Goal: Information Seeking & Learning: Learn about a topic

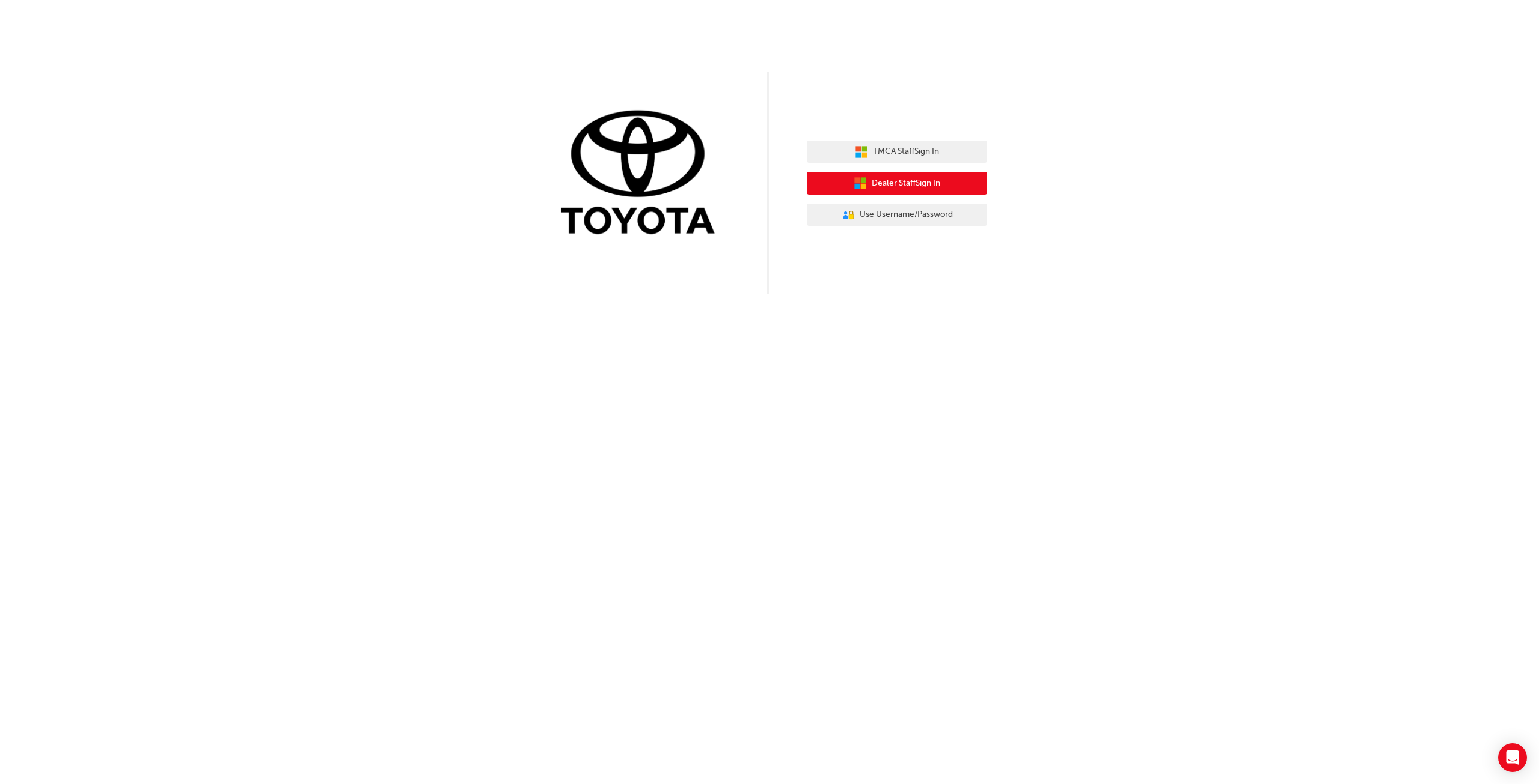
click at [896, 188] on span "Dealer Staff Sign In" at bounding box center [906, 183] width 68 height 13
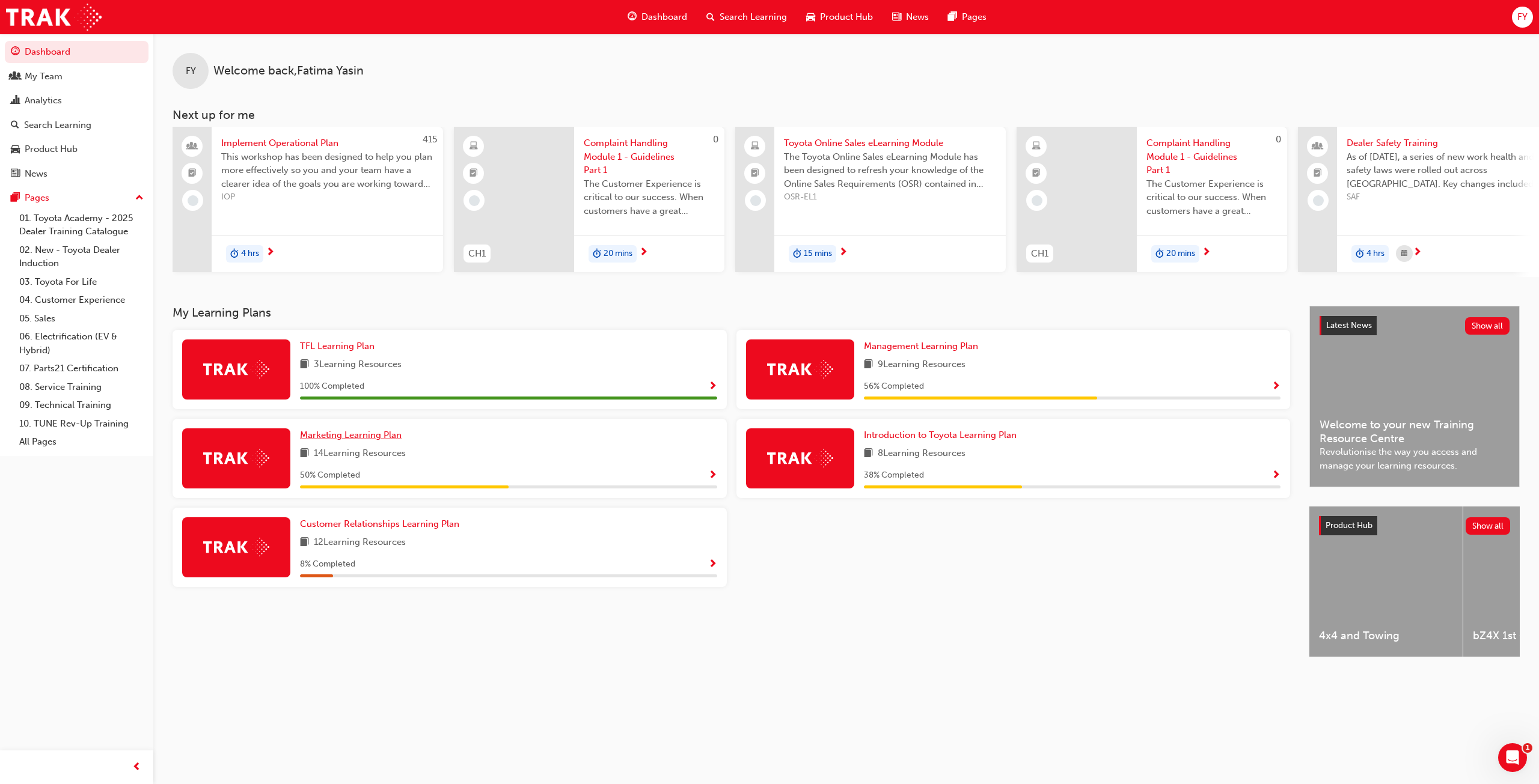
click at [317, 440] on span "Marketing Learning Plan" at bounding box center [350, 434] width 101 height 11
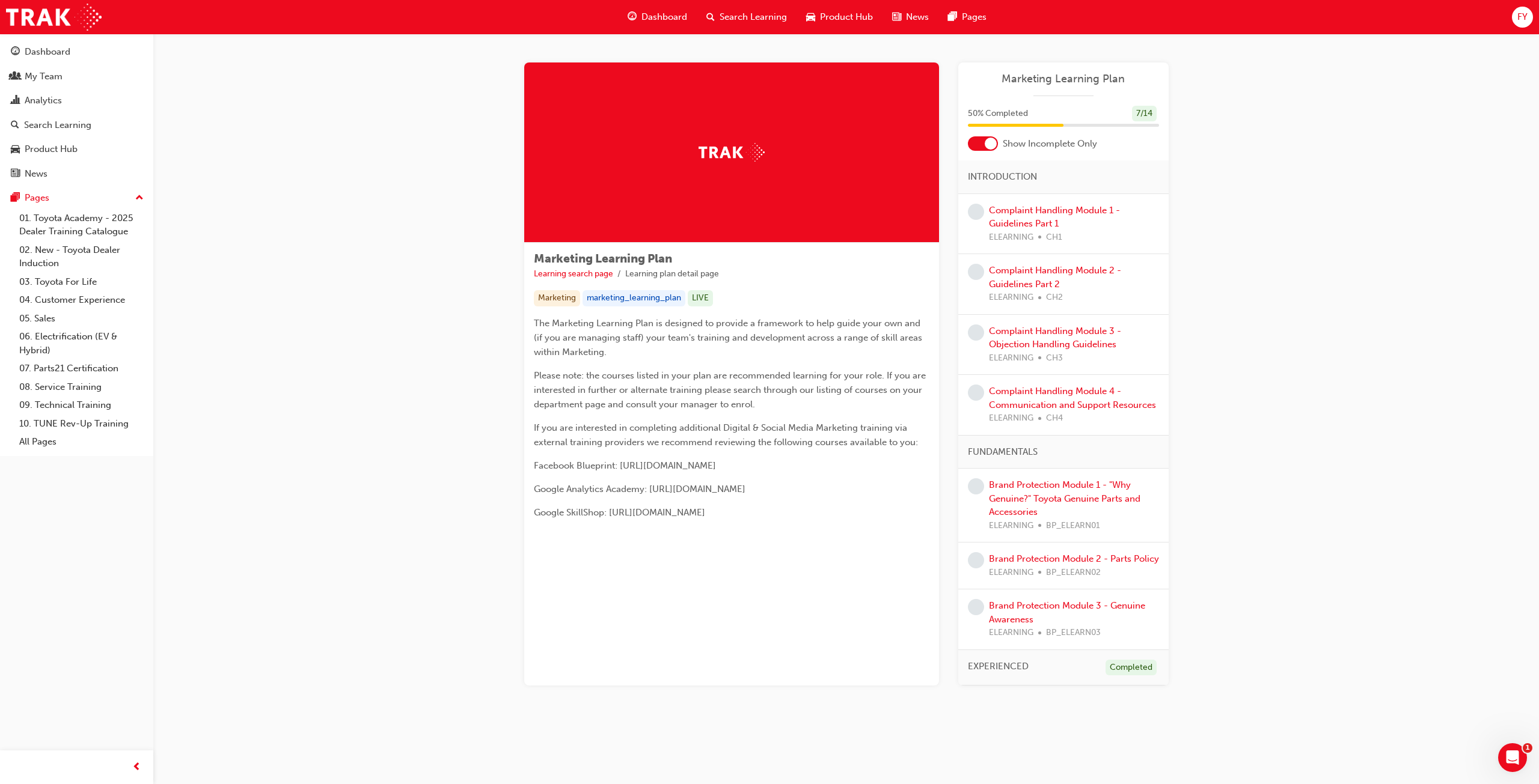
click at [727, 13] on span "Search Learning" at bounding box center [754, 17] width 67 height 13
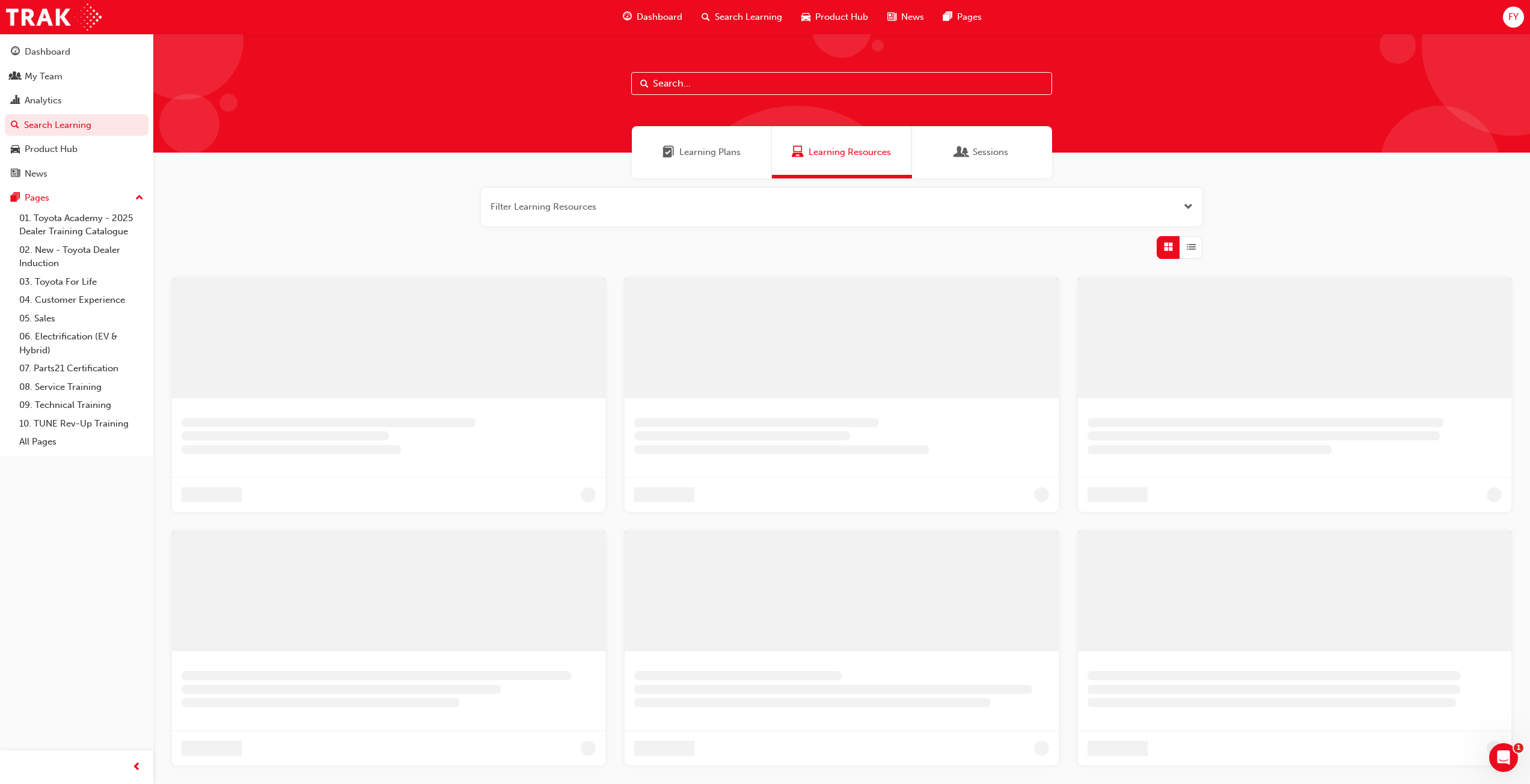
click at [685, 82] on input "text" at bounding box center [841, 84] width 421 height 23
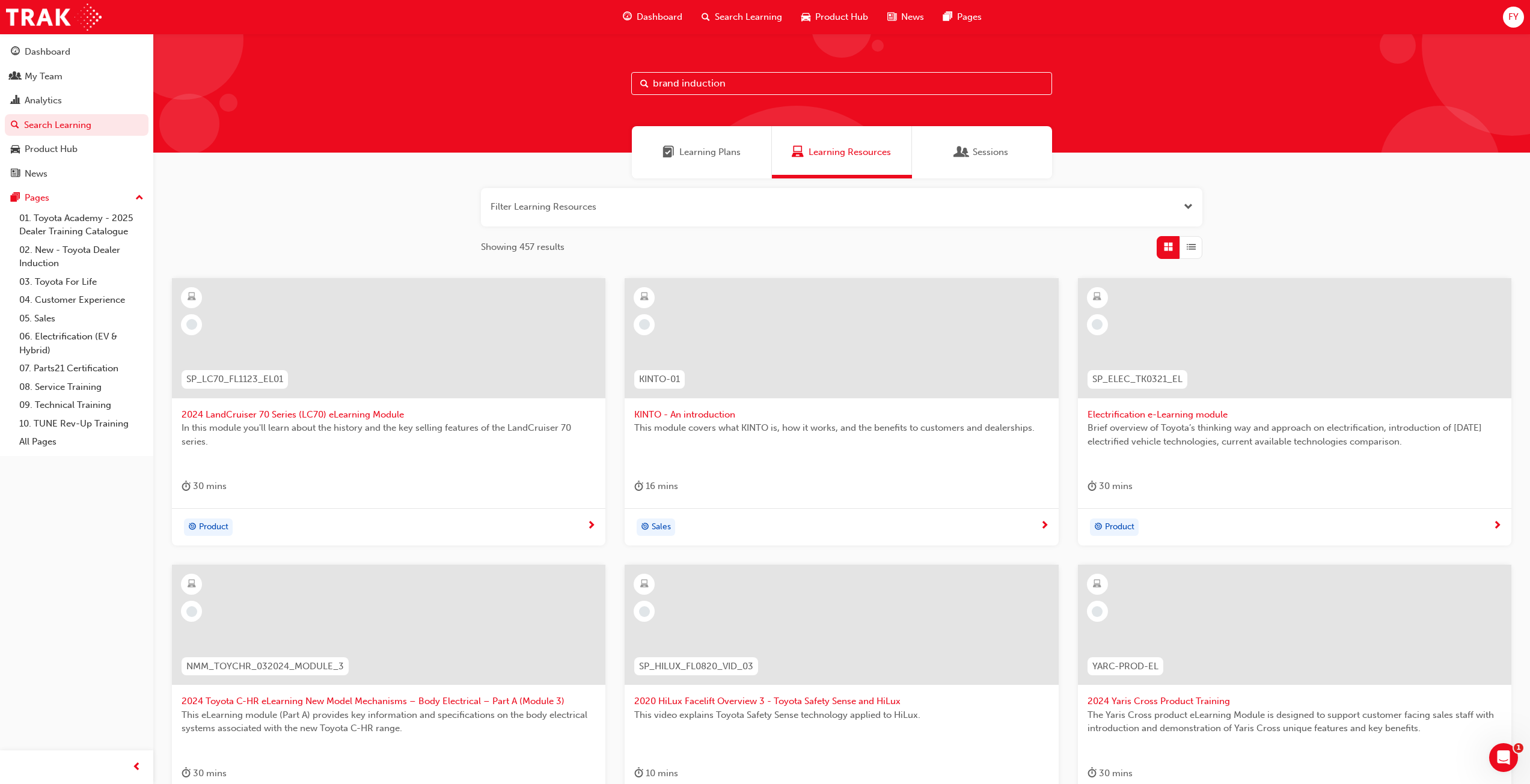
type input "brand induction"
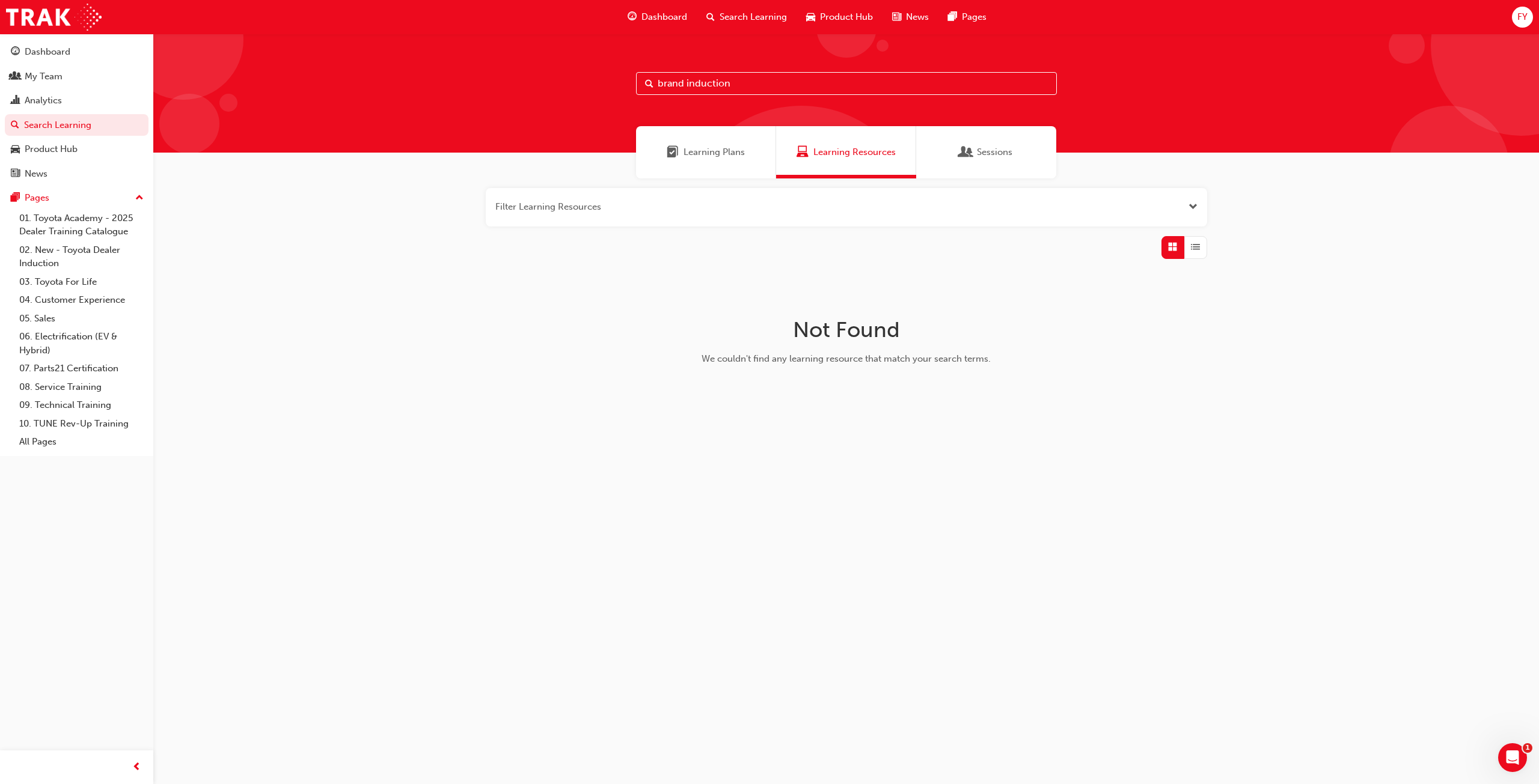
click at [723, 160] on div "Learning Plans" at bounding box center [705, 152] width 140 height 52
click at [744, 82] on input "brand induction" at bounding box center [846, 84] width 421 height 23
click at [1009, 154] on span "Sessions" at bounding box center [995, 152] width 36 height 13
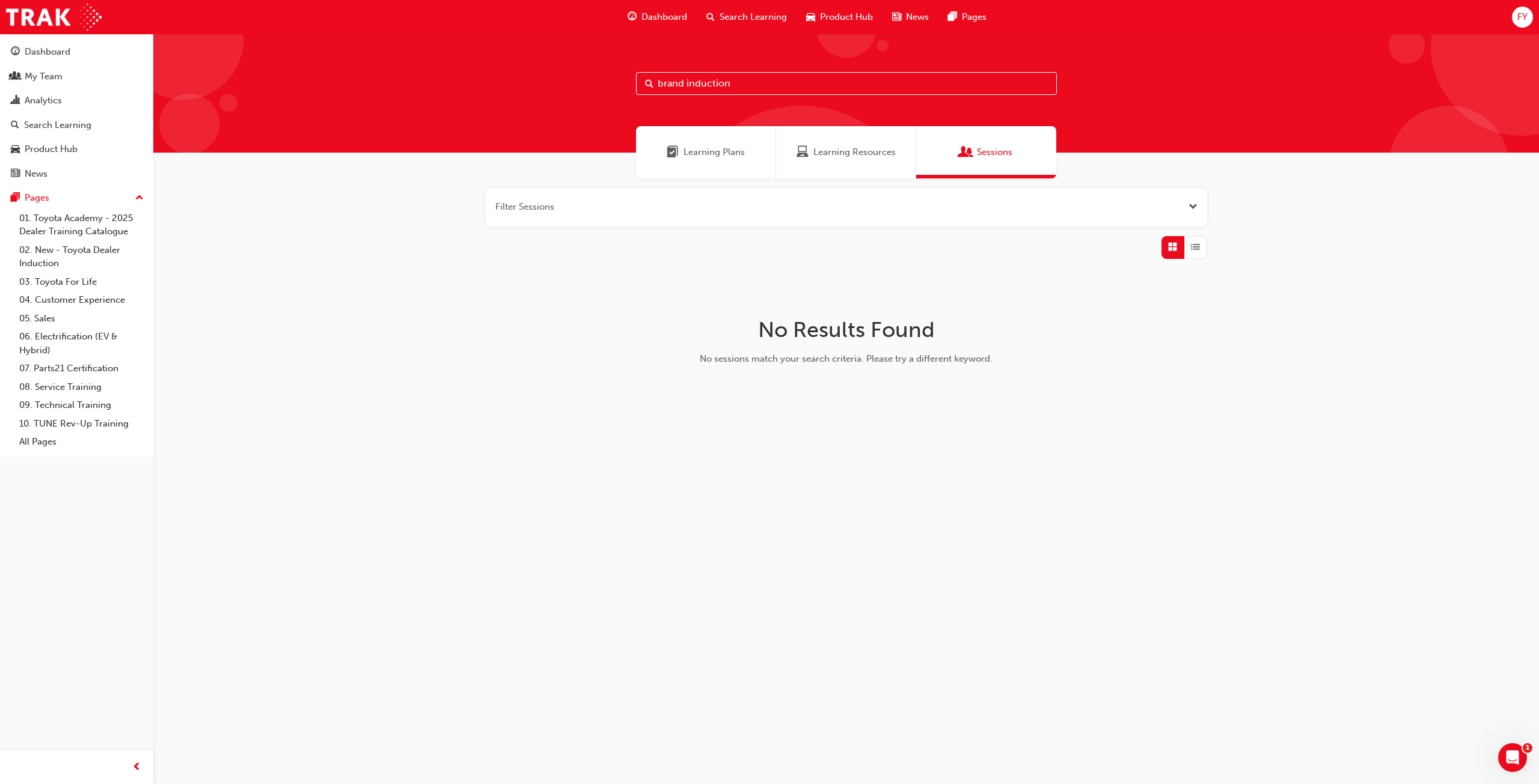
click at [264, 241] on div "Filter Sessions No Results Found No sessions match your search criteria. Please…" at bounding box center [846, 301] width 1386 height 246
click at [74, 55] on div "Dashboard" at bounding box center [76, 52] width 132 height 15
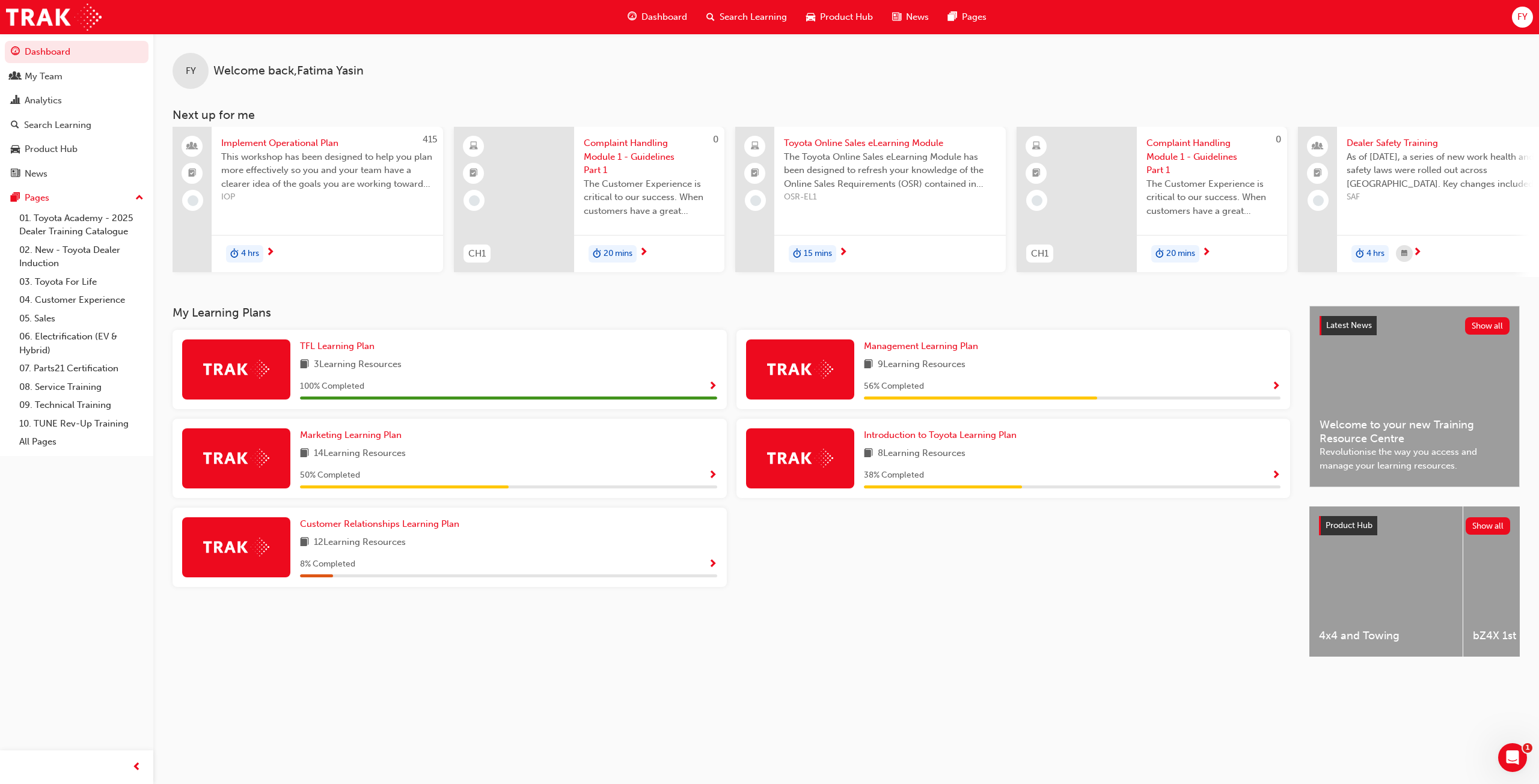
click at [714, 12] on div "Search Learning" at bounding box center [747, 17] width 100 height 25
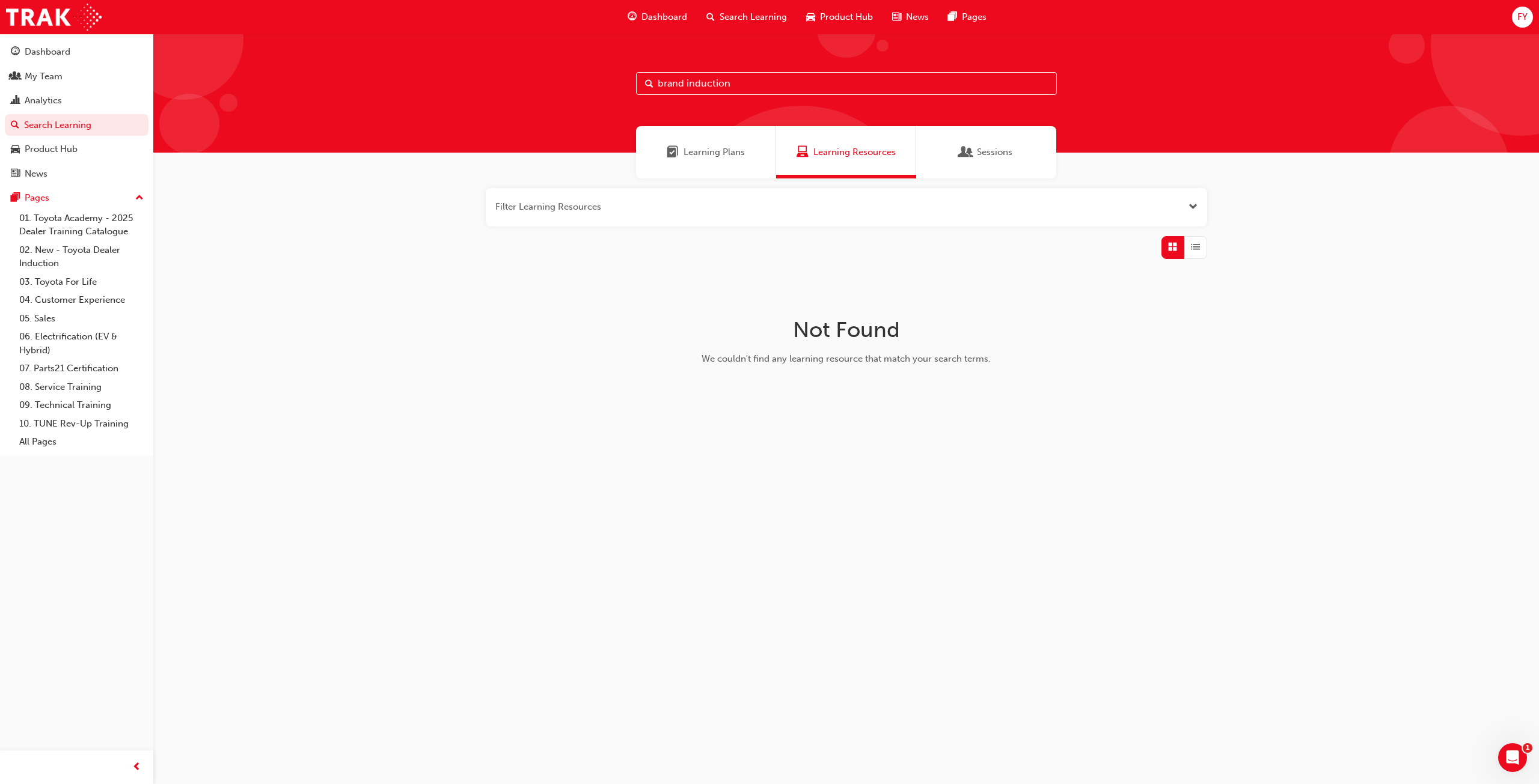
click at [1191, 210] on span "Open the filter" at bounding box center [1193, 207] width 9 height 13
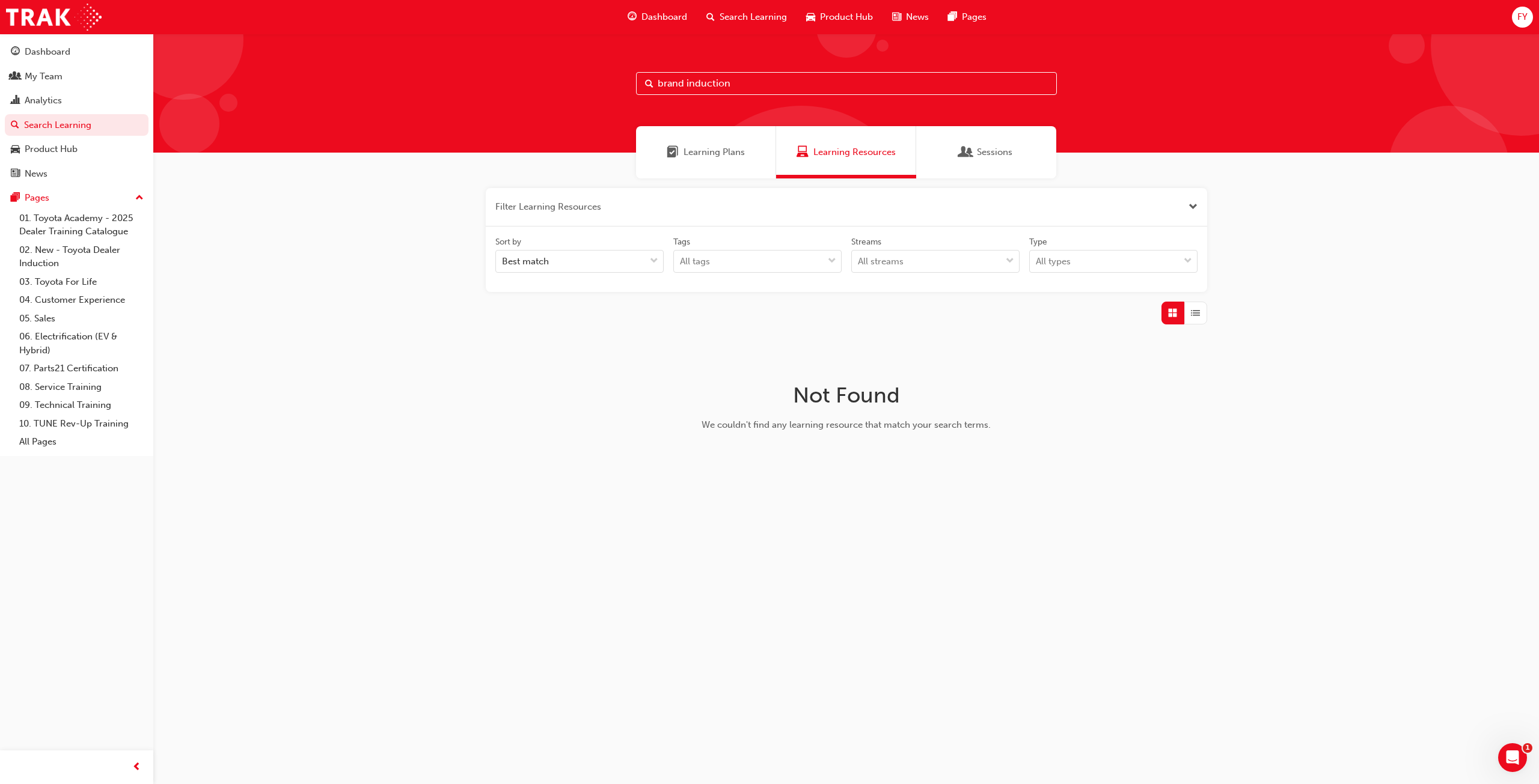
click at [1191, 210] on span "Close the filter" at bounding box center [1193, 207] width 9 height 13
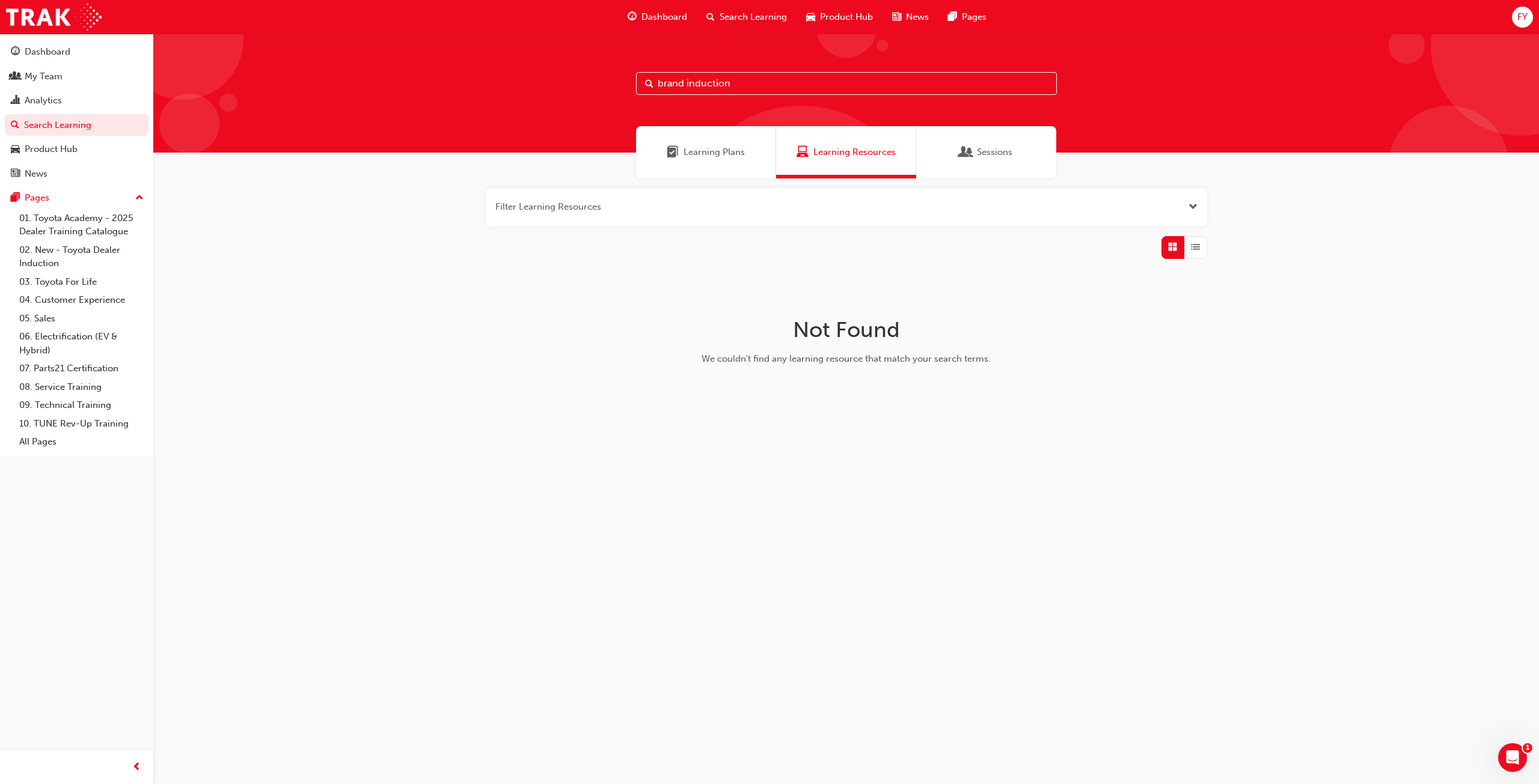
click at [670, 13] on span "Dashboard" at bounding box center [664, 17] width 45 height 13
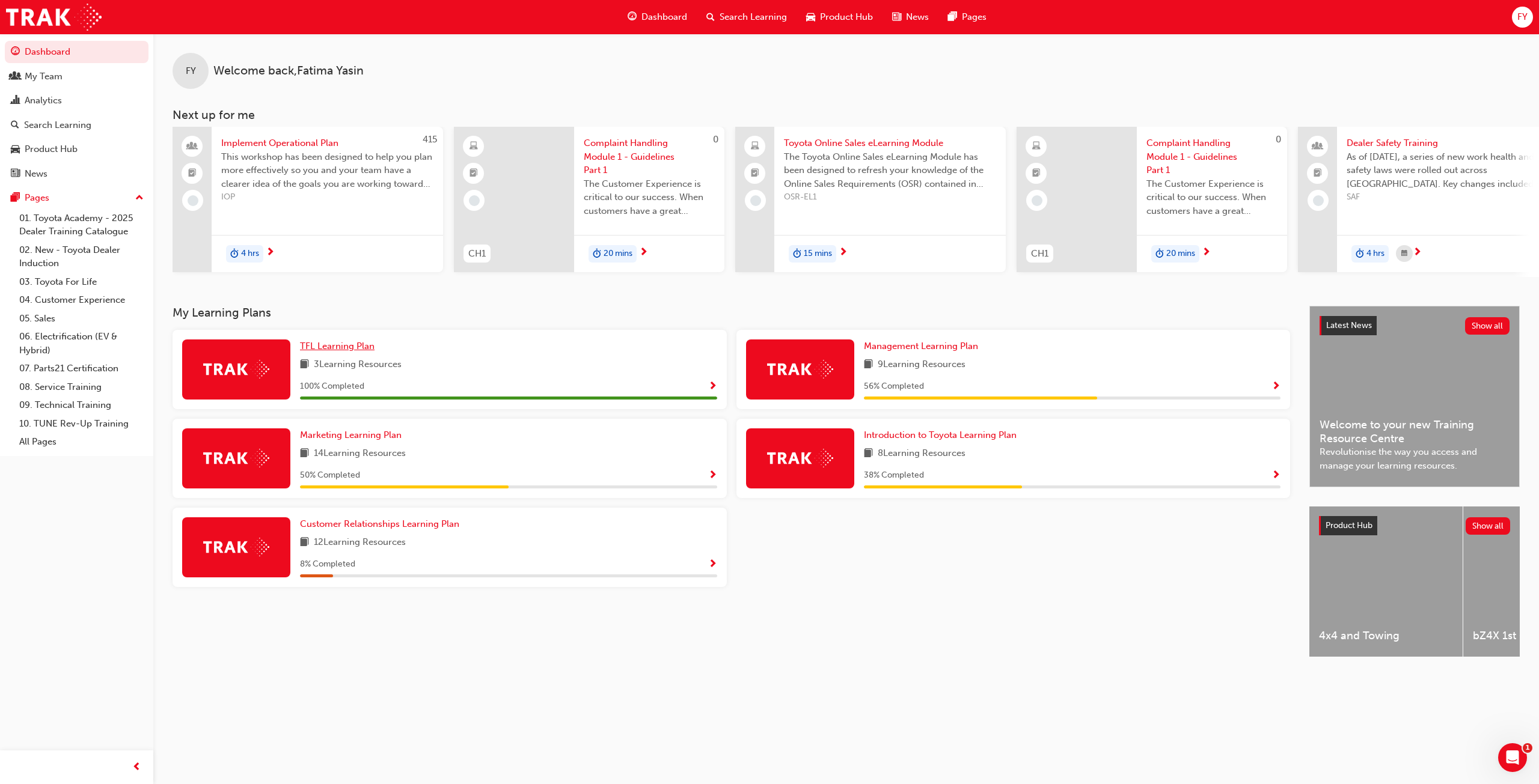
click at [334, 352] on span "TFL Learning Plan" at bounding box center [336, 346] width 74 height 11
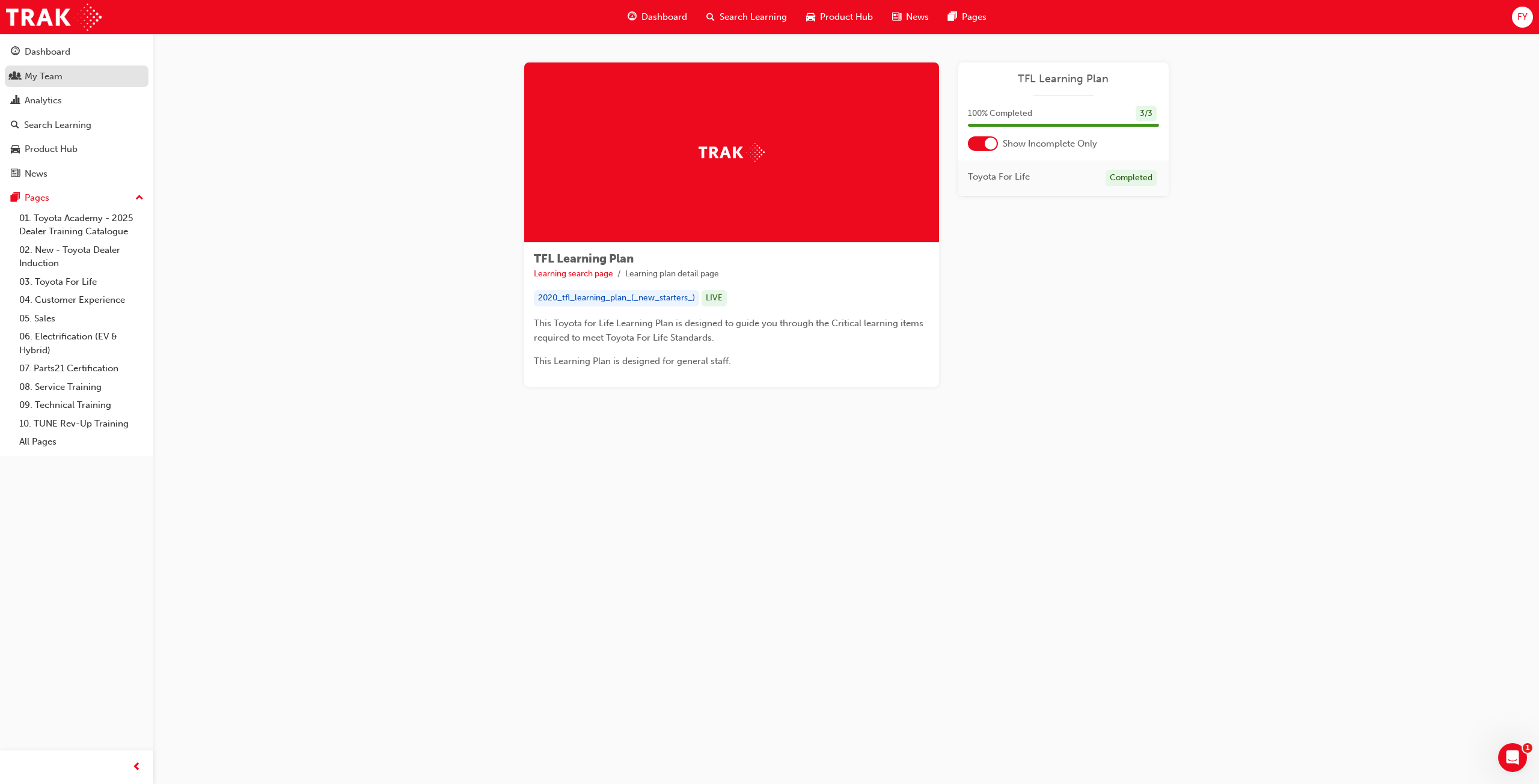
click at [50, 75] on div "My Team" at bounding box center [43, 76] width 38 height 13
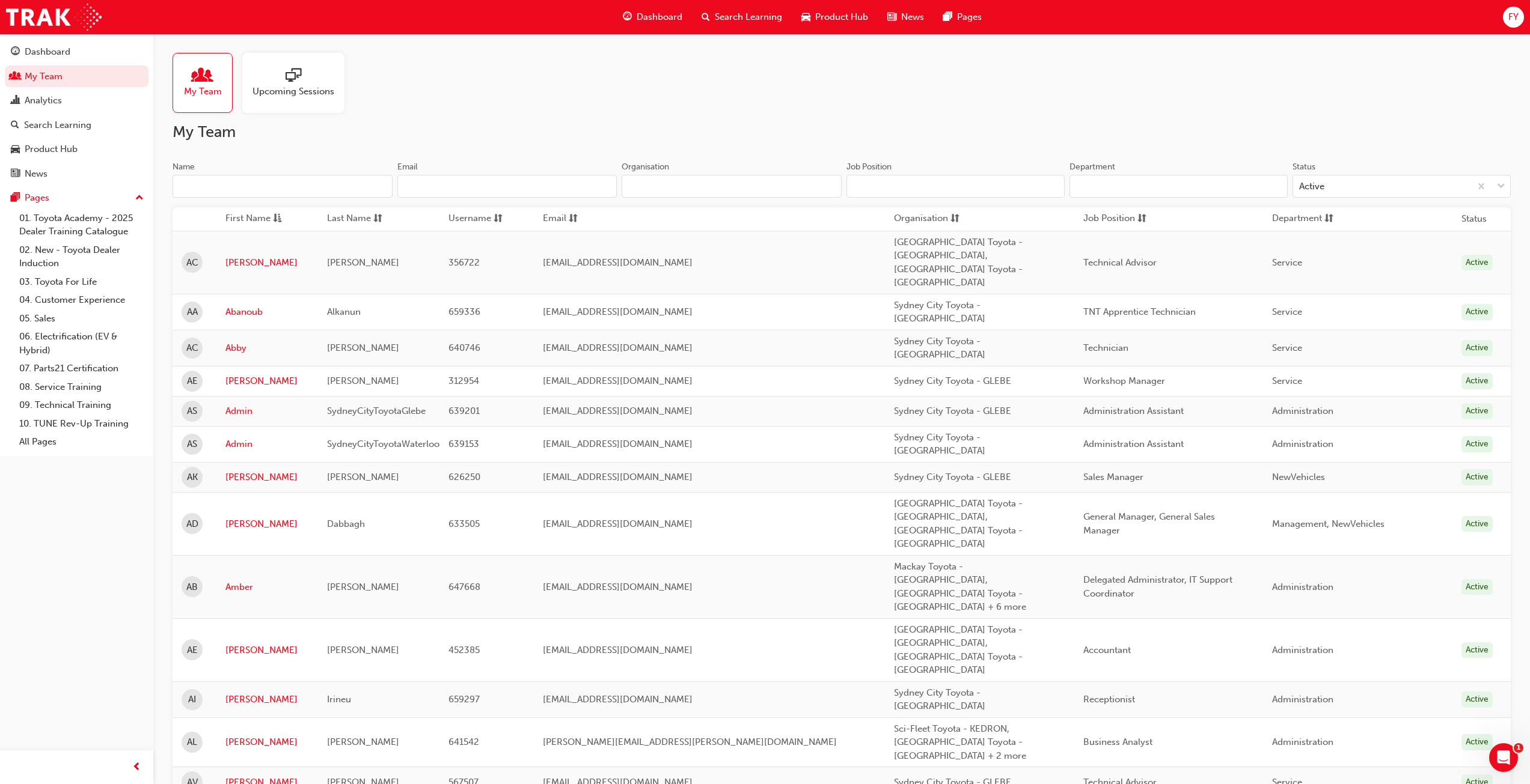
drag, startPoint x: 249, startPoint y: 66, endPoint x: 275, endPoint y: 87, distance: 33.4
click at [250, 66] on div "Upcoming Sessions" at bounding box center [293, 83] width 102 height 60
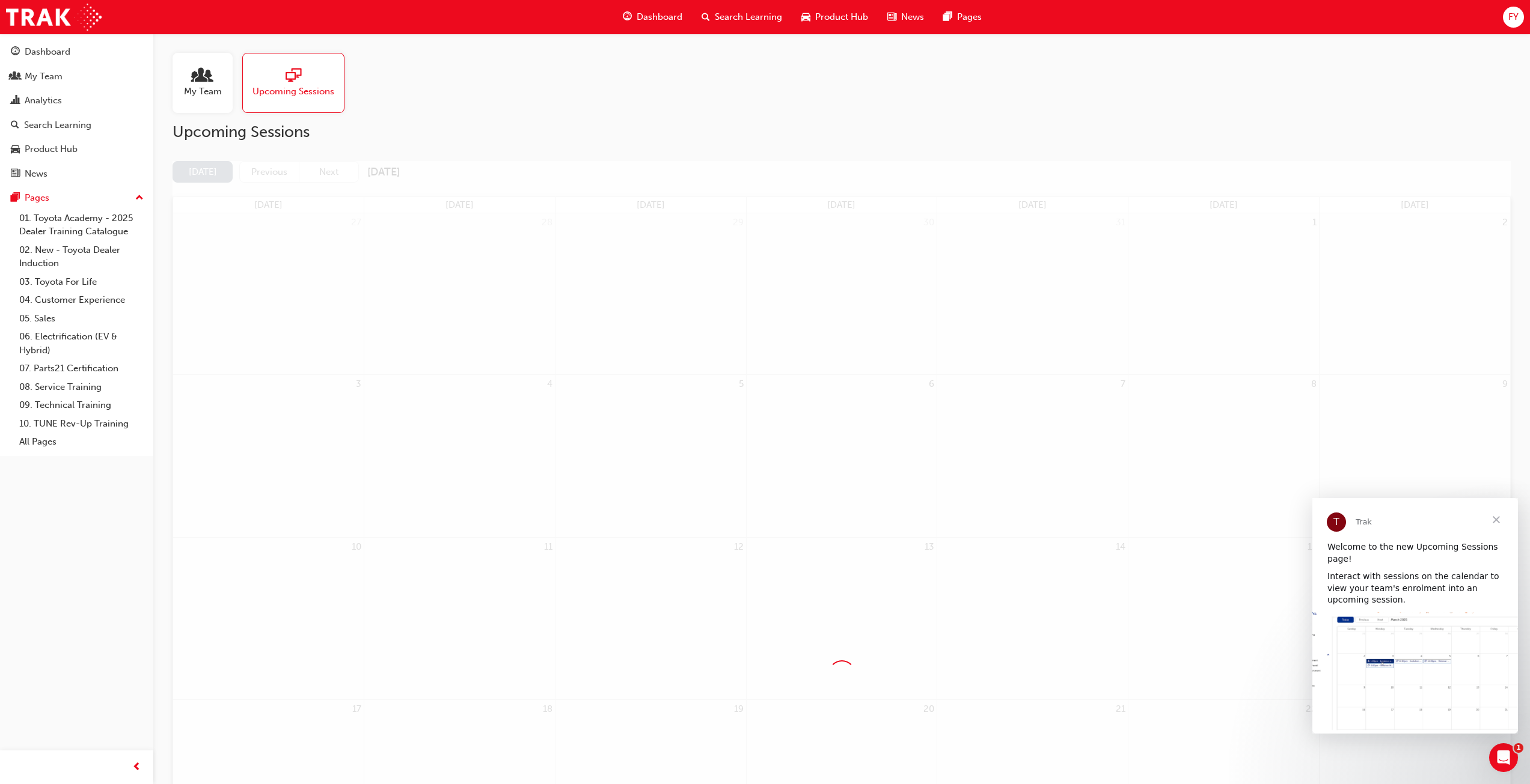
click at [1499, 516] on span "Close" at bounding box center [1496, 519] width 43 height 43
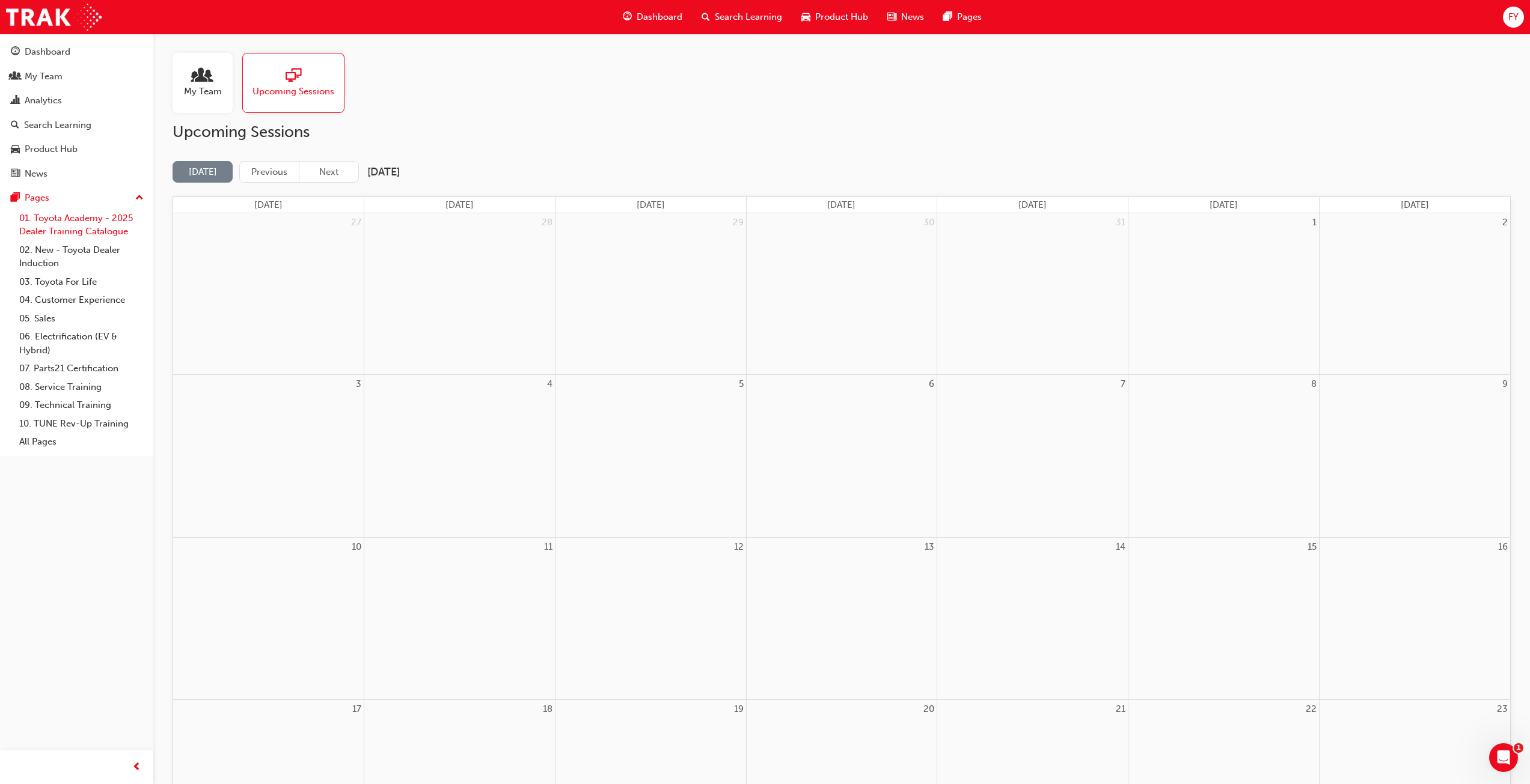
click at [69, 232] on link "01. Toyota Academy - 2025 Dealer Training Catalogue" at bounding box center [81, 224] width 134 height 32
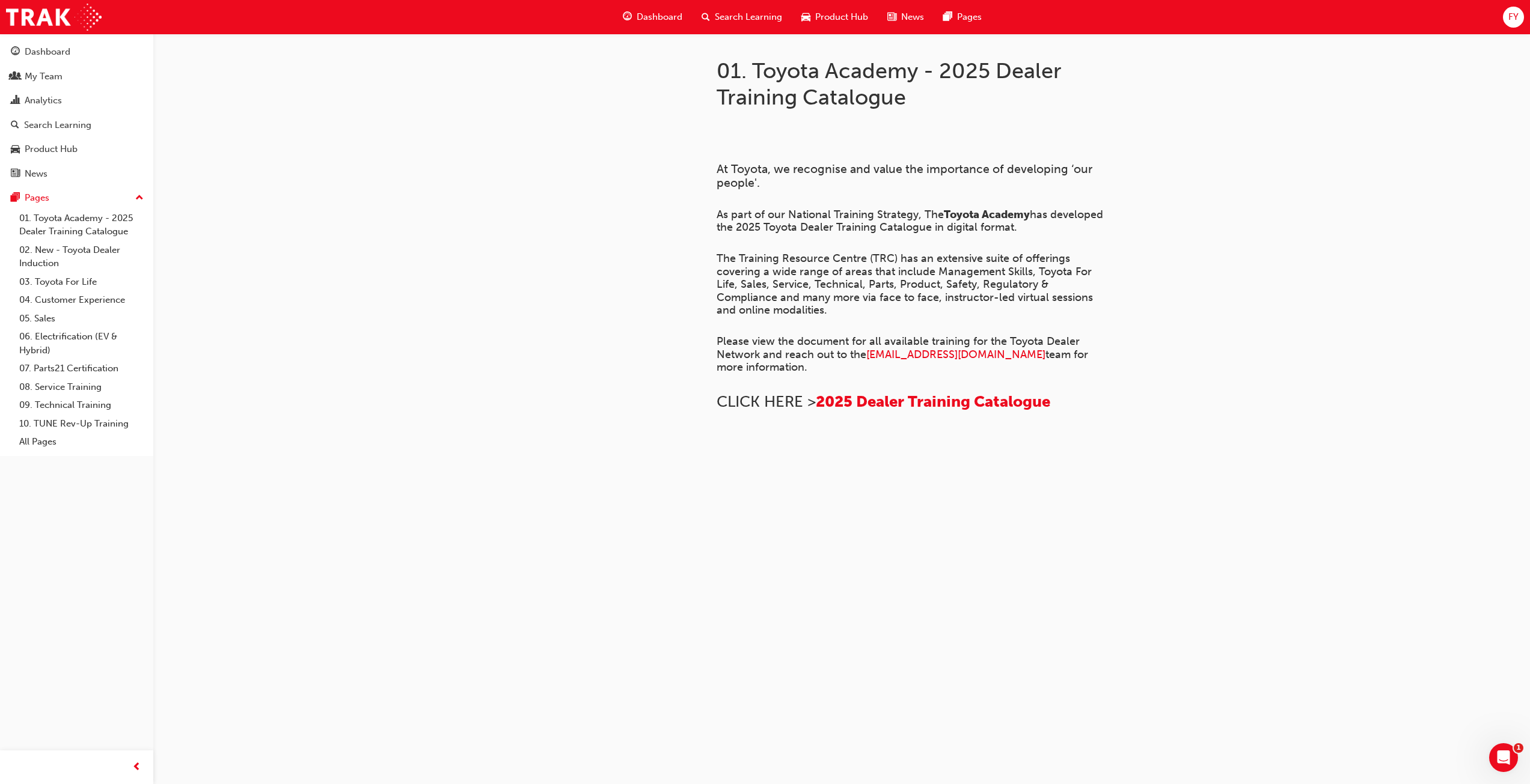
scroll to position [345, 0]
click at [889, 392] on span "2025 Dealer Training Catalogue" at bounding box center [933, 401] width 234 height 18
